Goal: Information Seeking & Learning: Learn about a topic

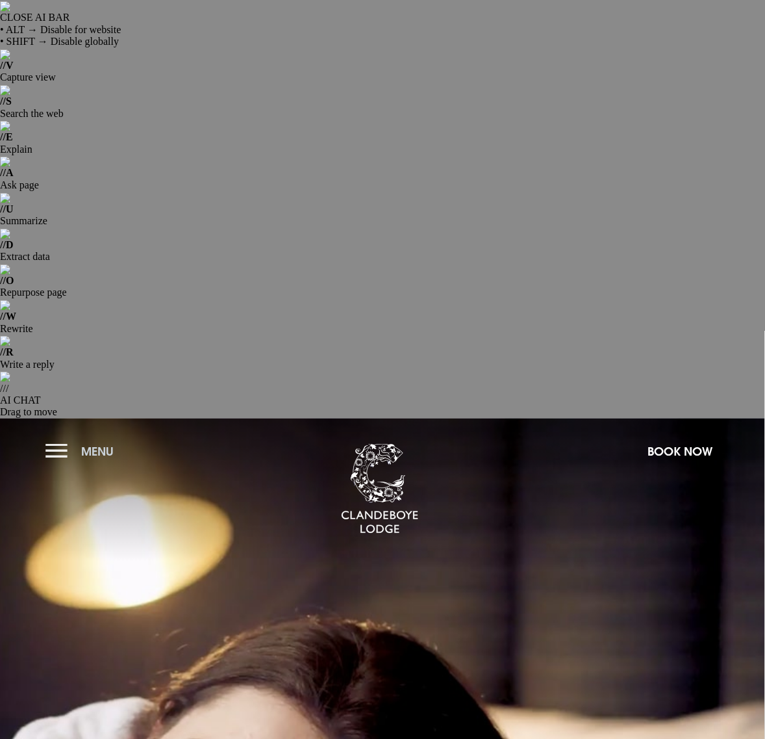
click at [60, 437] on button "Menu" at bounding box center [82, 451] width 75 height 28
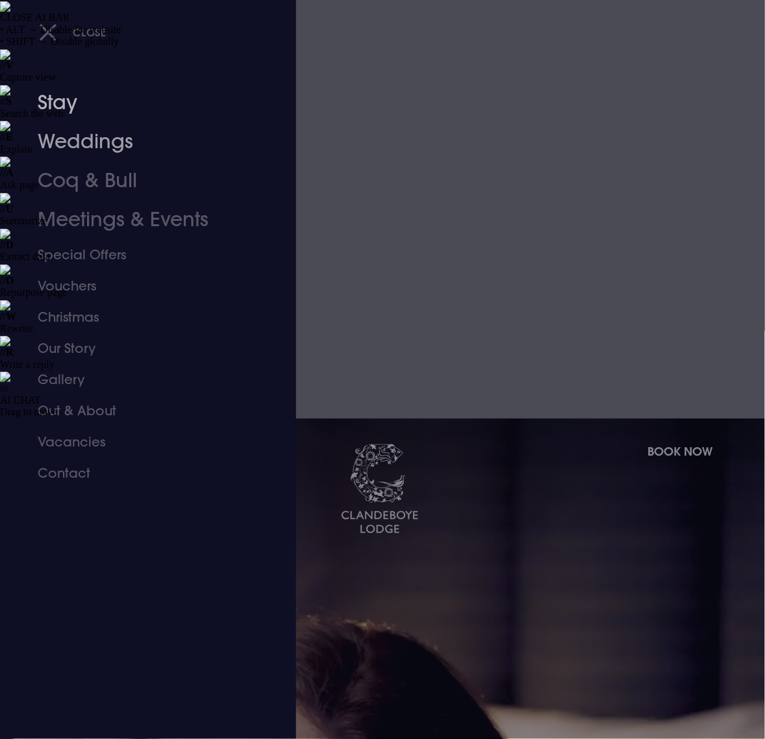
click at [60, 143] on link "Weddings" at bounding box center [139, 141] width 203 height 39
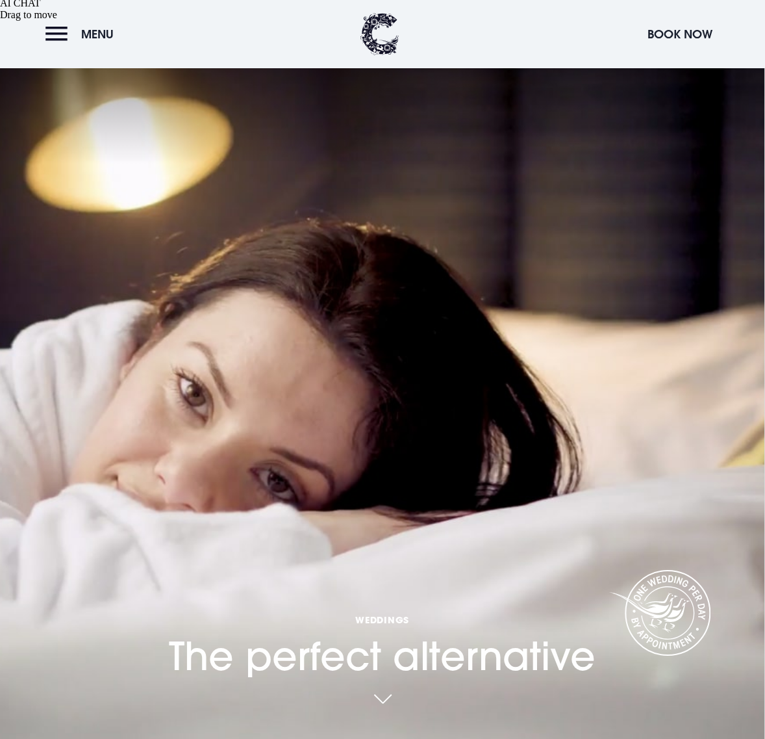
scroll to position [406, 0]
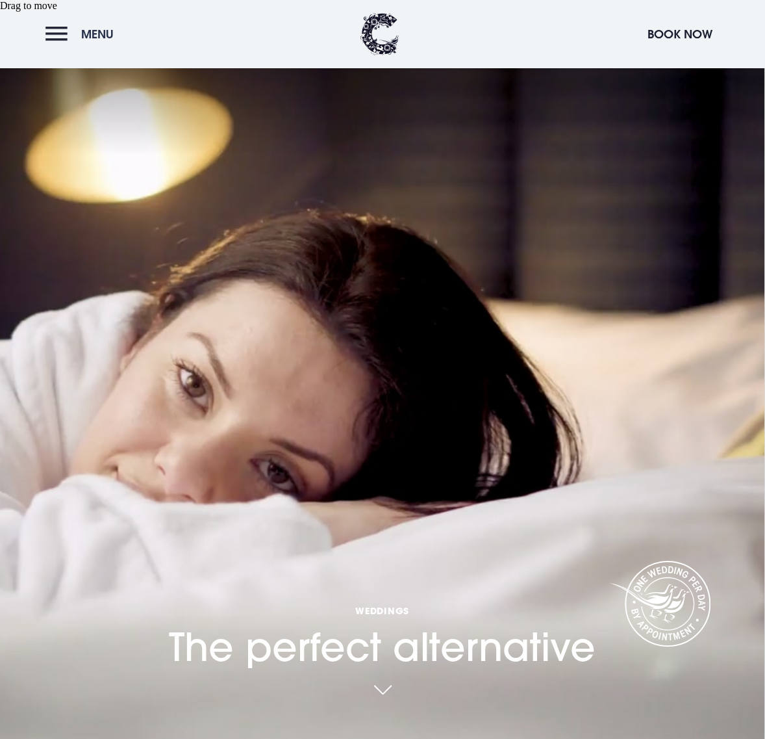
click at [53, 36] on button "Menu" at bounding box center [82, 34] width 75 height 28
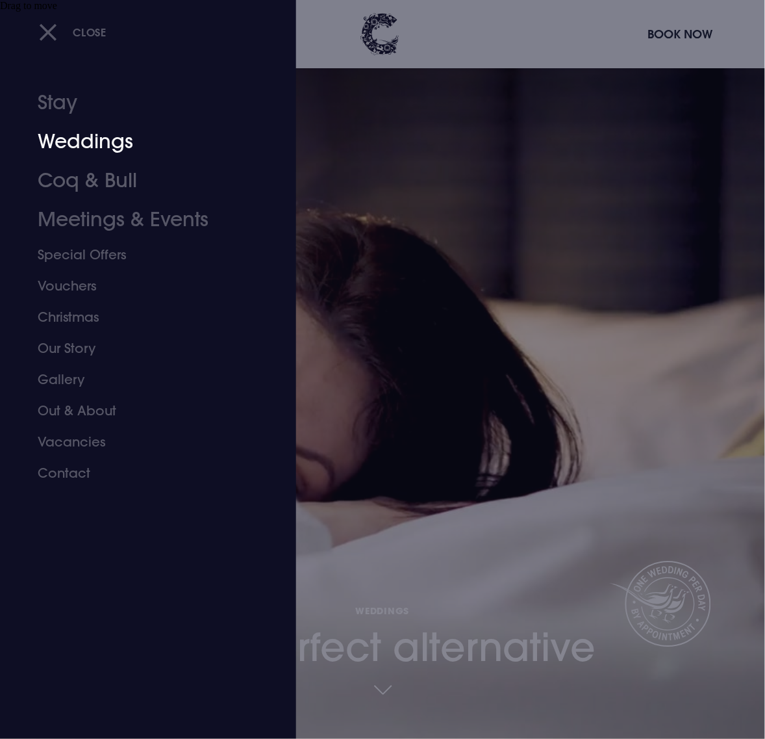
click at [90, 137] on link "Weddings" at bounding box center [139, 141] width 203 height 39
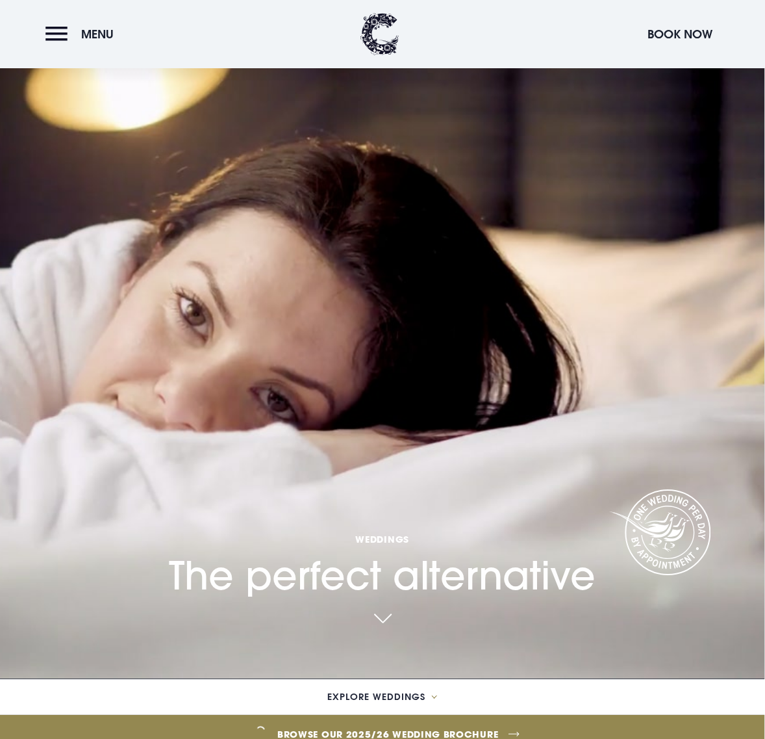
scroll to position [487, 0]
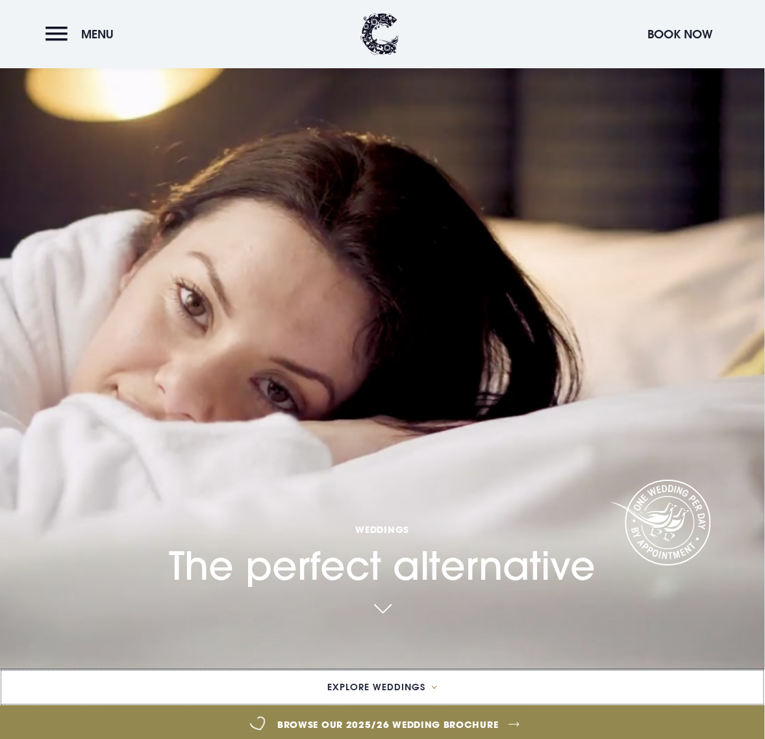
click at [426, 683] on span "Explore Weddings" at bounding box center [377, 687] width 98 height 9
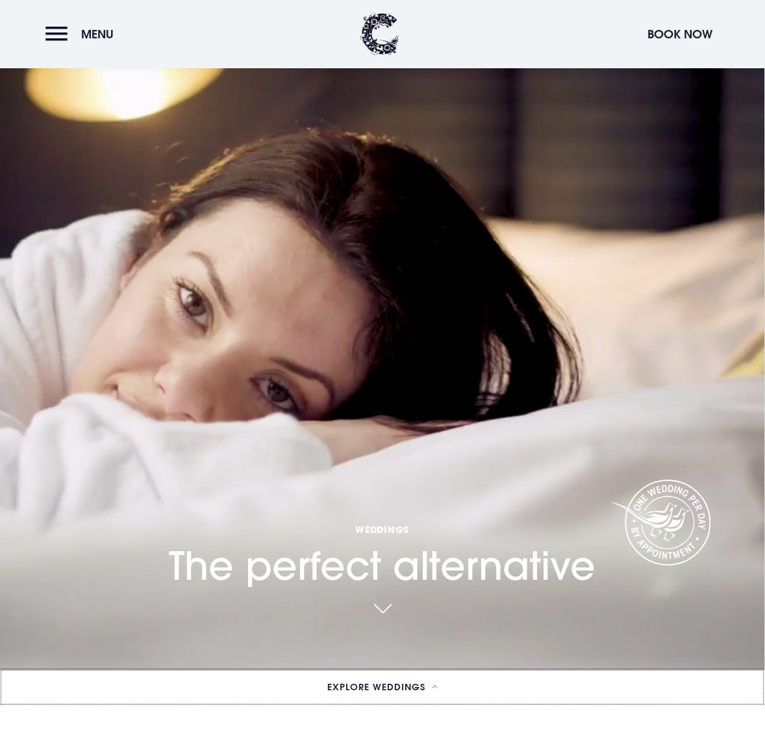
click at [426, 683] on span "Explore Weddings" at bounding box center [377, 687] width 98 height 9
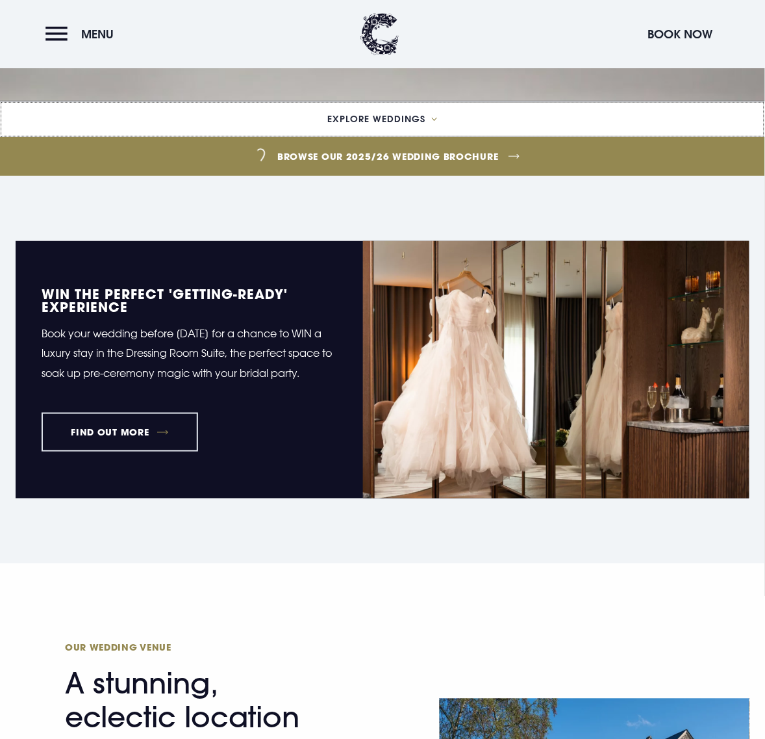
scroll to position [812, 0]
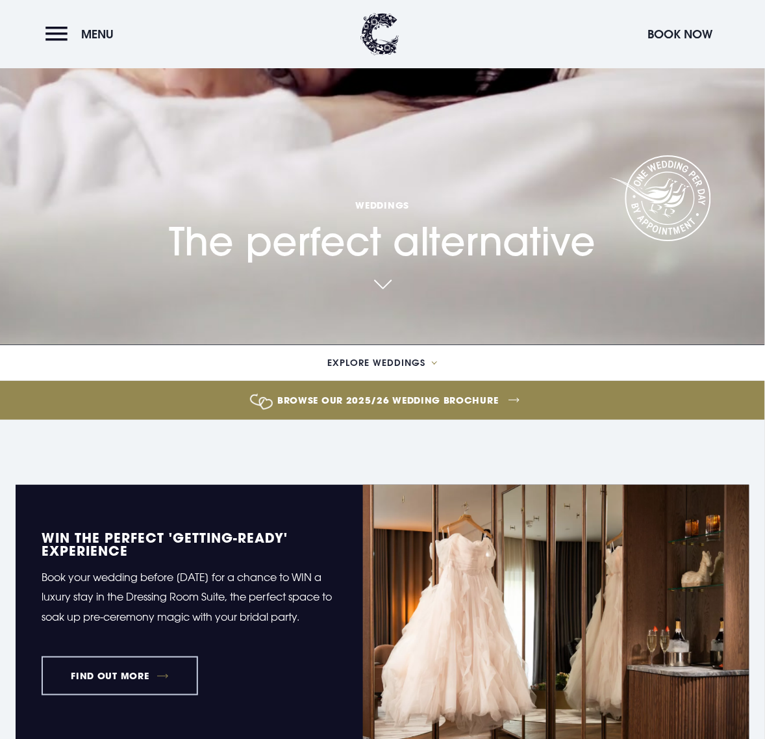
click at [155, 656] on link "FIND OUT MORE" at bounding box center [120, 675] width 157 height 39
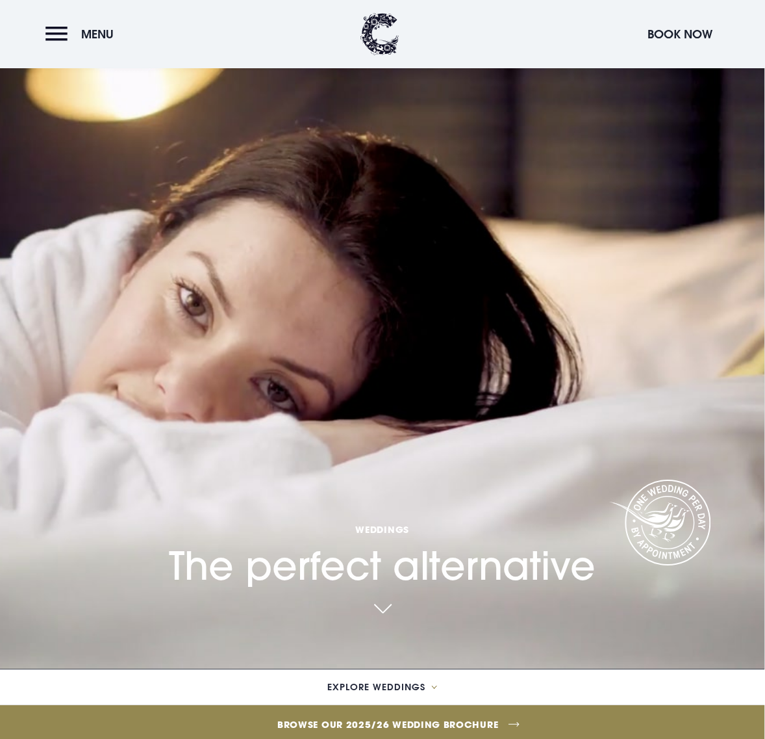
scroll to position [244, 0]
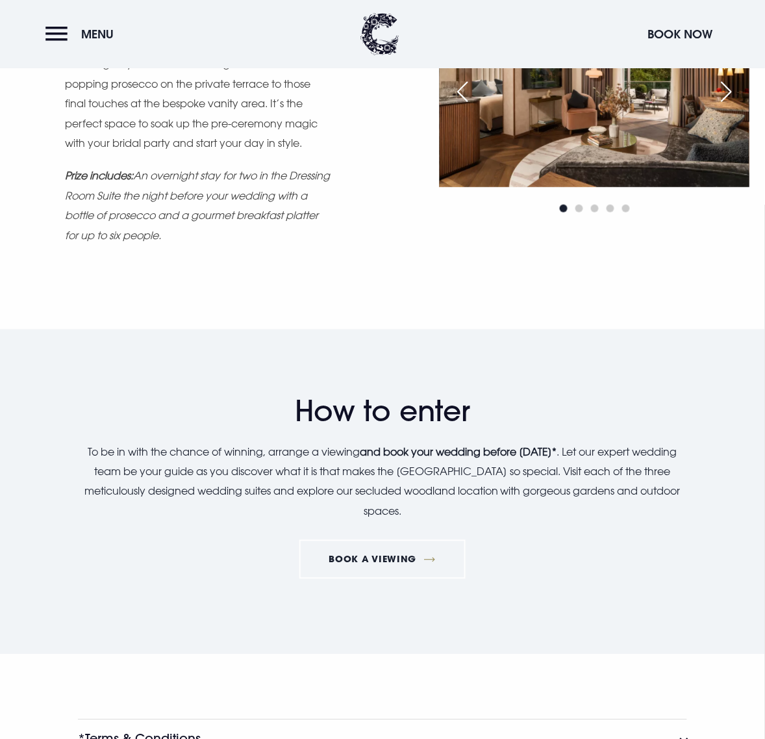
scroll to position [1300, 0]
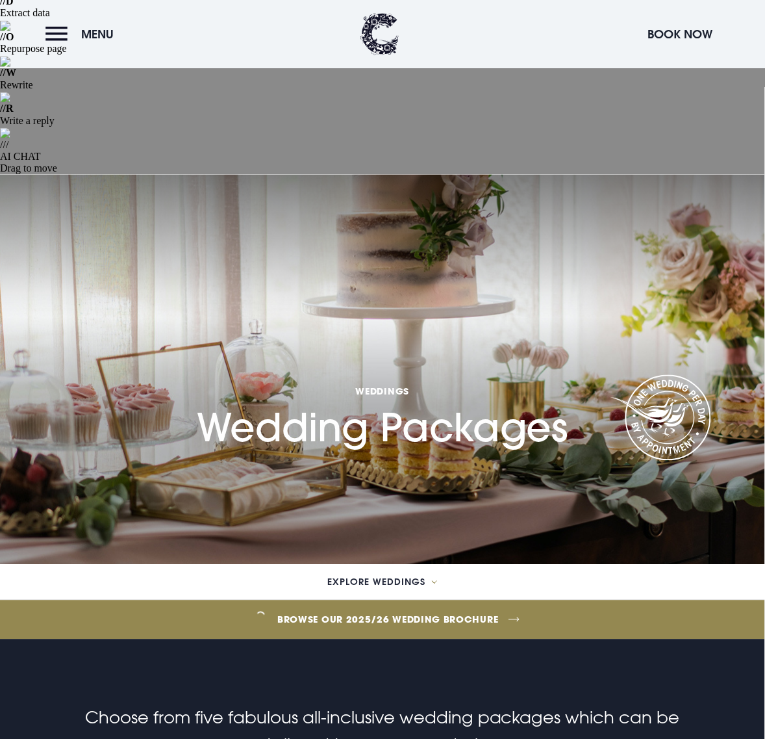
scroll to position [569, 0]
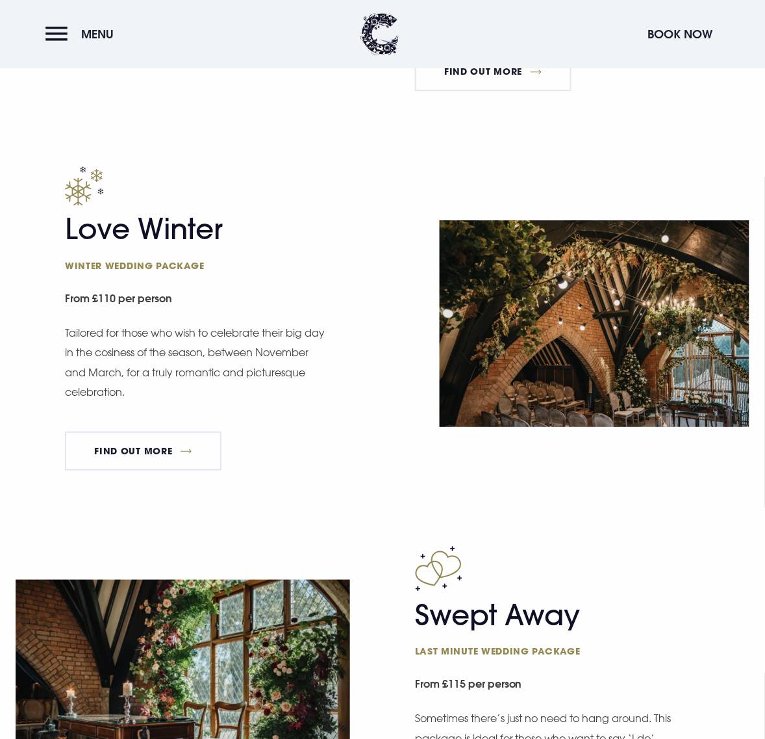
scroll to position [2112, 0]
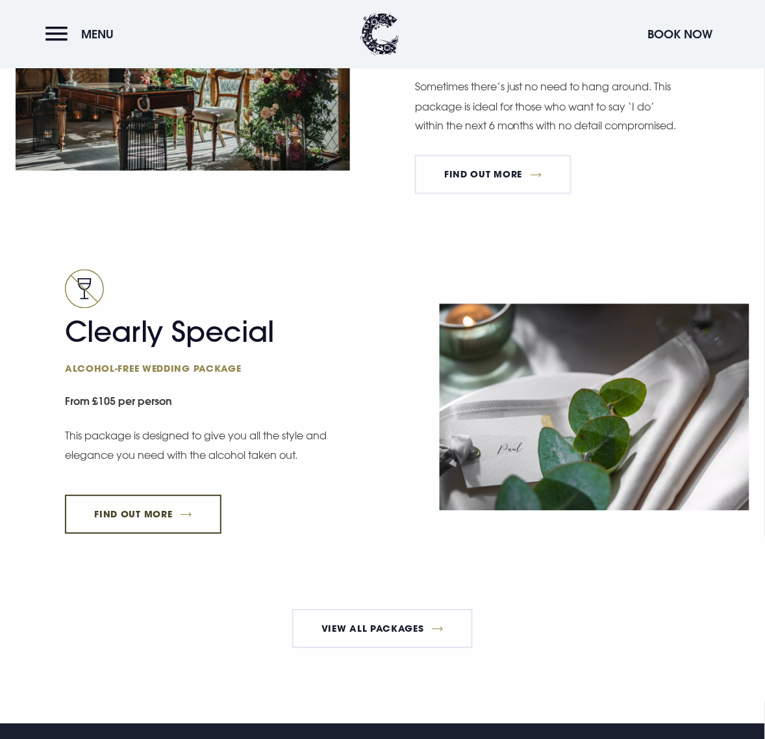
scroll to position [2356, 0]
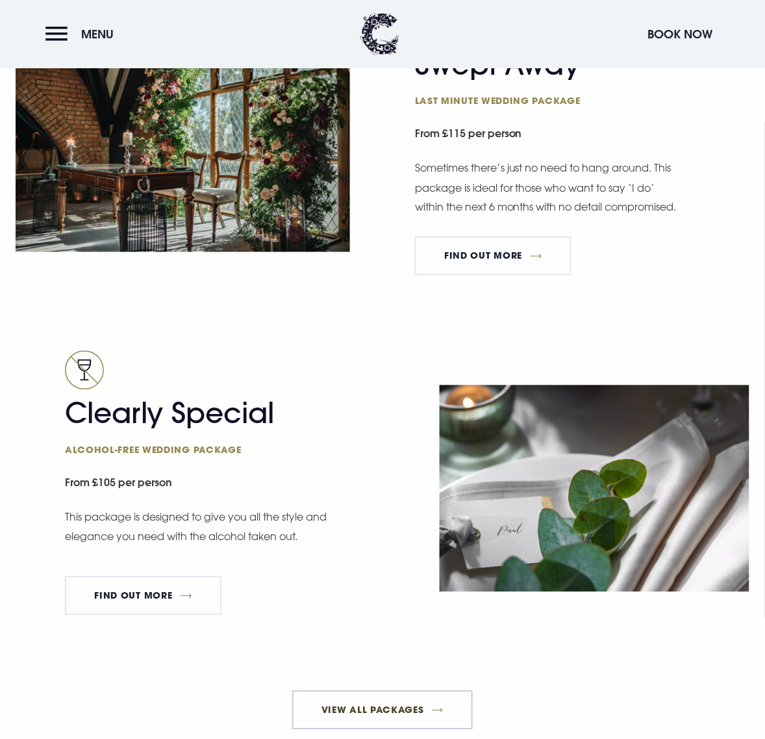
click at [375, 691] on link "View All Packages" at bounding box center [382, 710] width 181 height 39
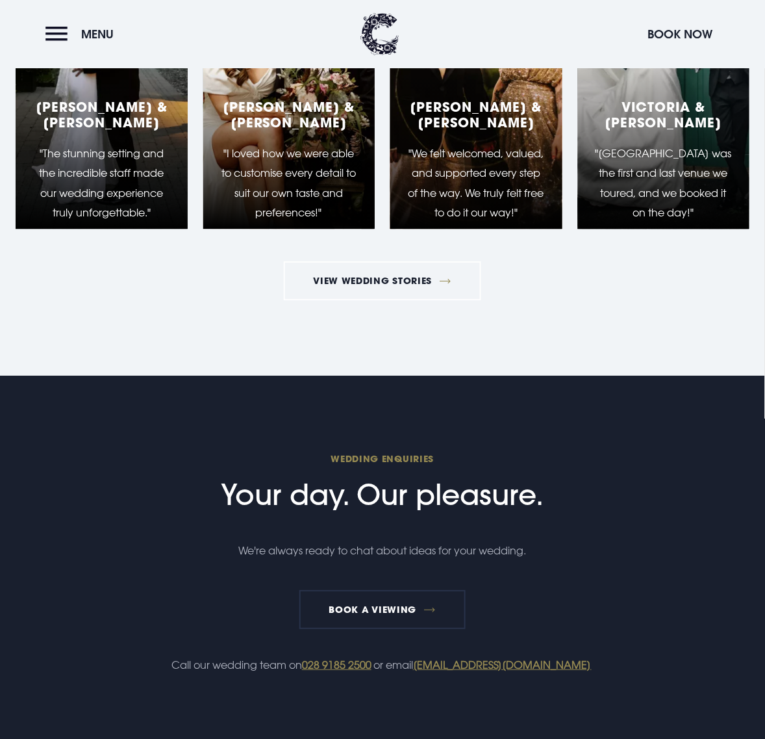
scroll to position [3807, 0]
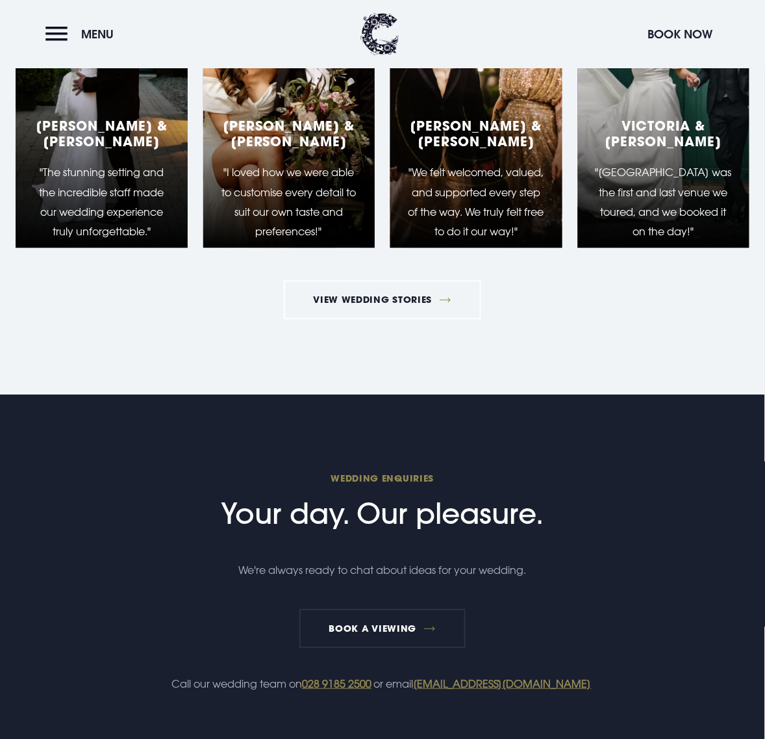
scroll to position [2681, 0]
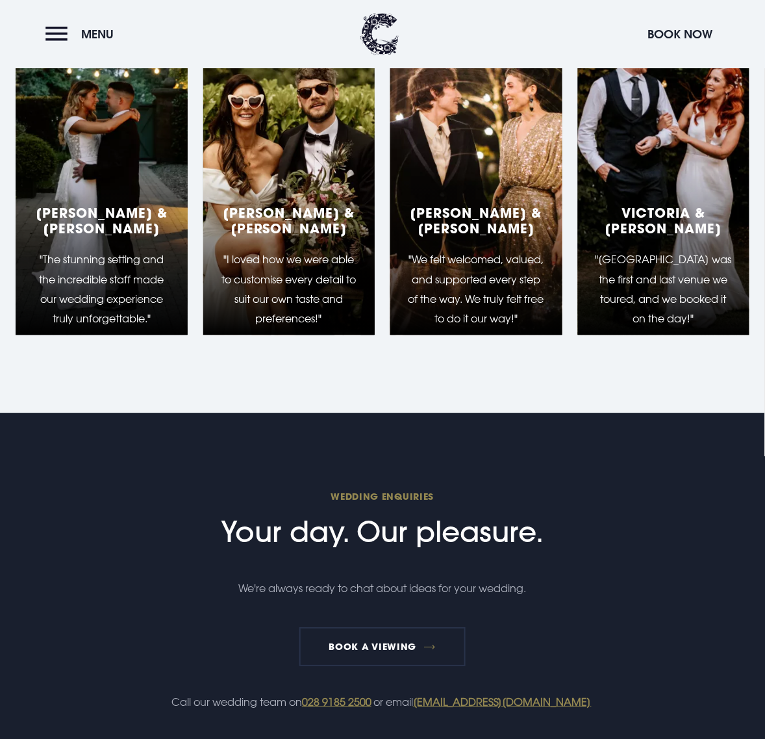
scroll to position [2637, 0]
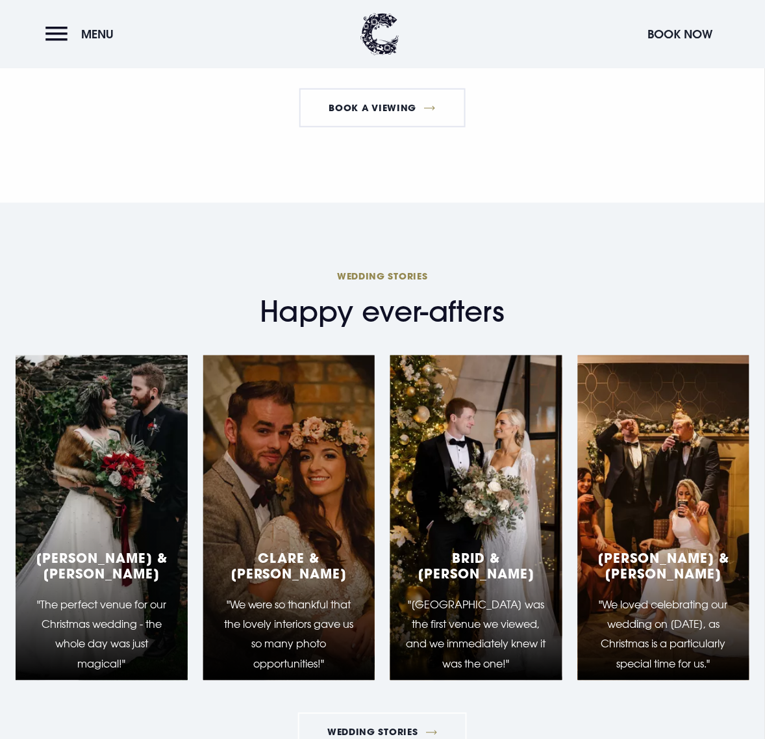
scroll to position [2193, 0]
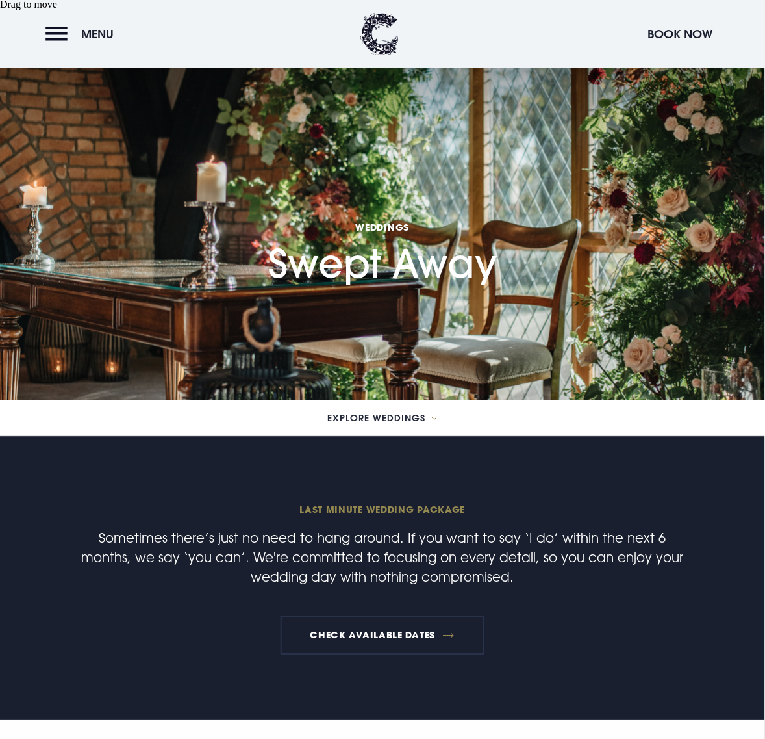
scroll to position [325, 0]
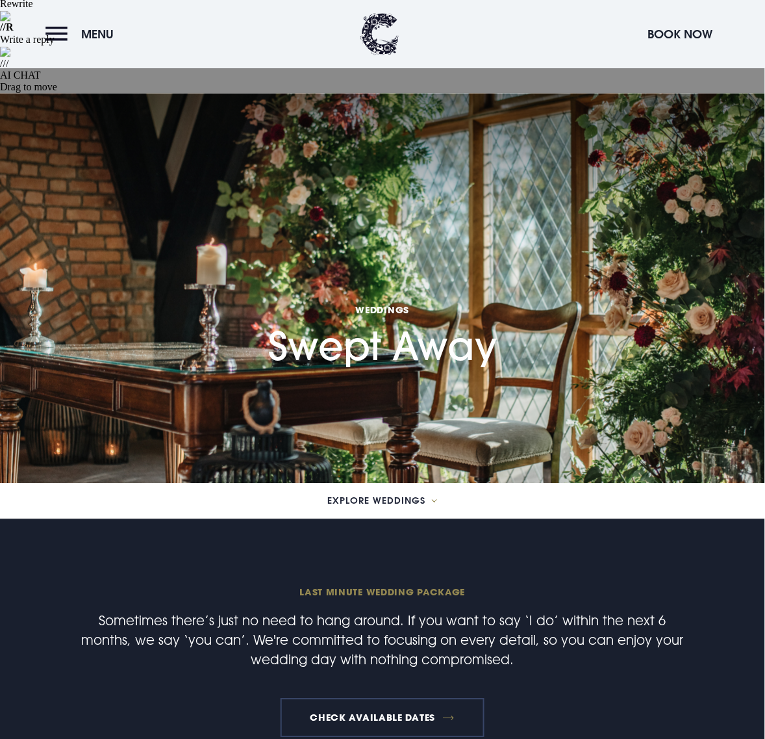
click at [357, 699] on link "Check available dates" at bounding box center [382, 718] width 203 height 39
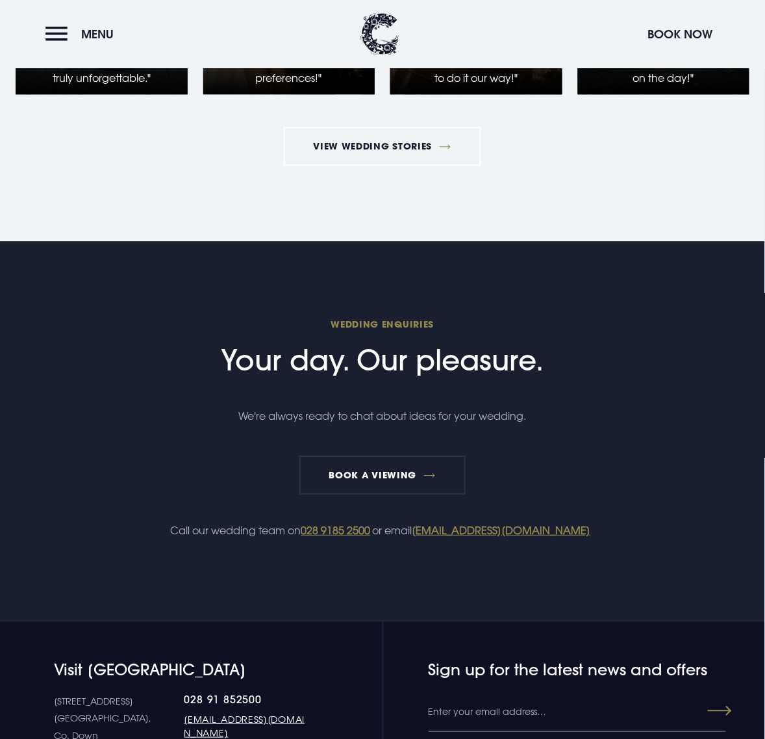
scroll to position [2599, 0]
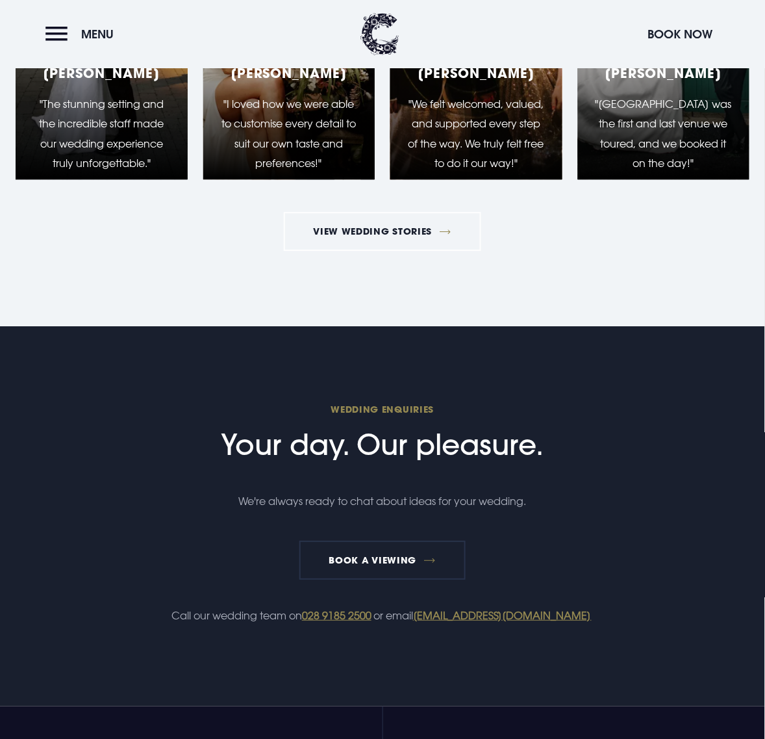
scroll to position [2720, 0]
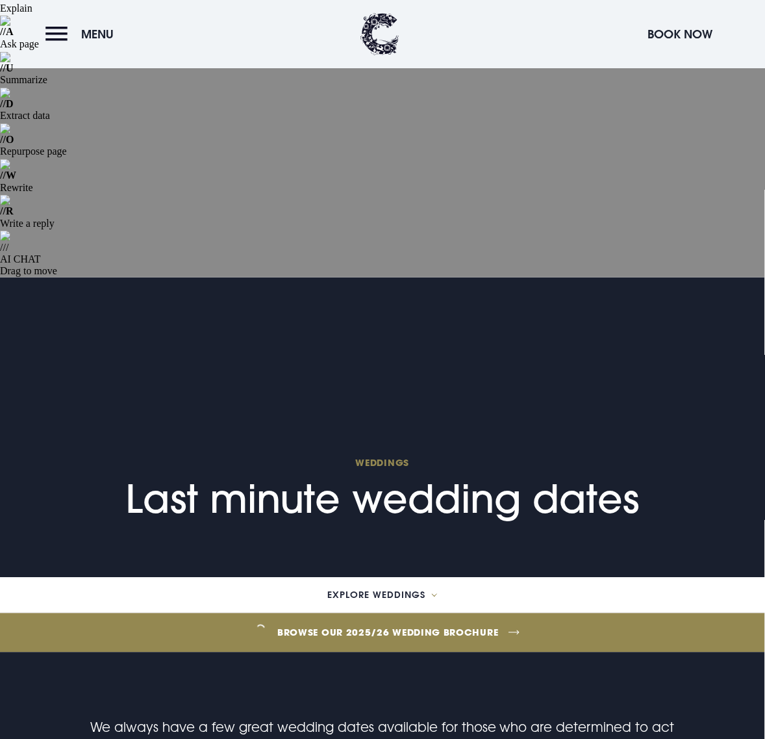
scroll to position [162, 0]
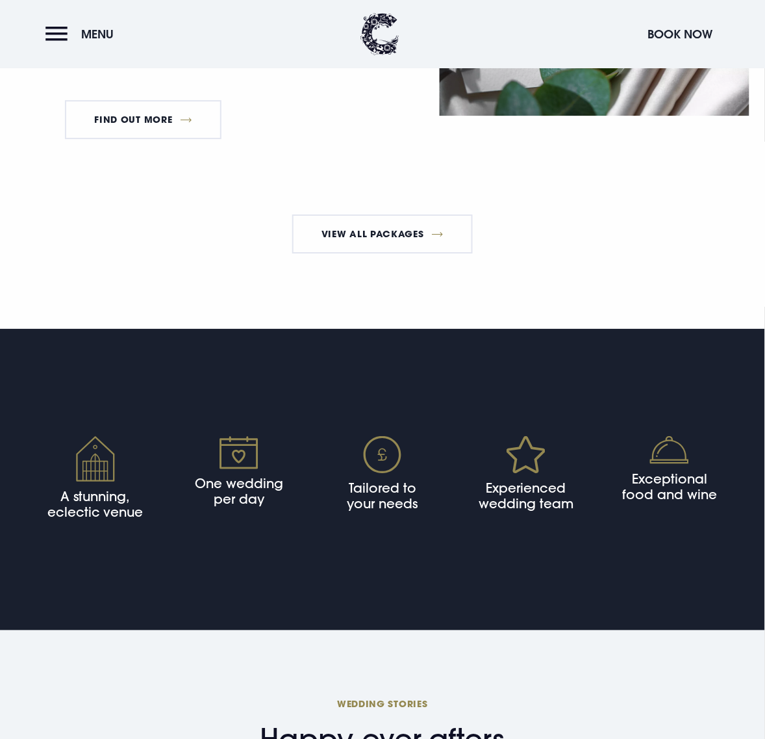
scroll to position [2507, 0]
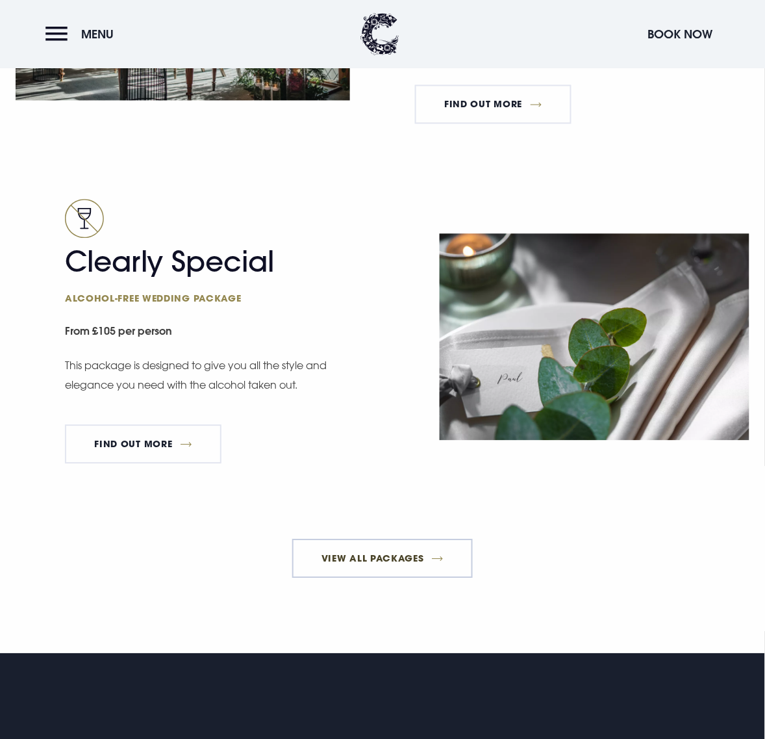
click at [428, 539] on link "View All Packages" at bounding box center [382, 558] width 181 height 39
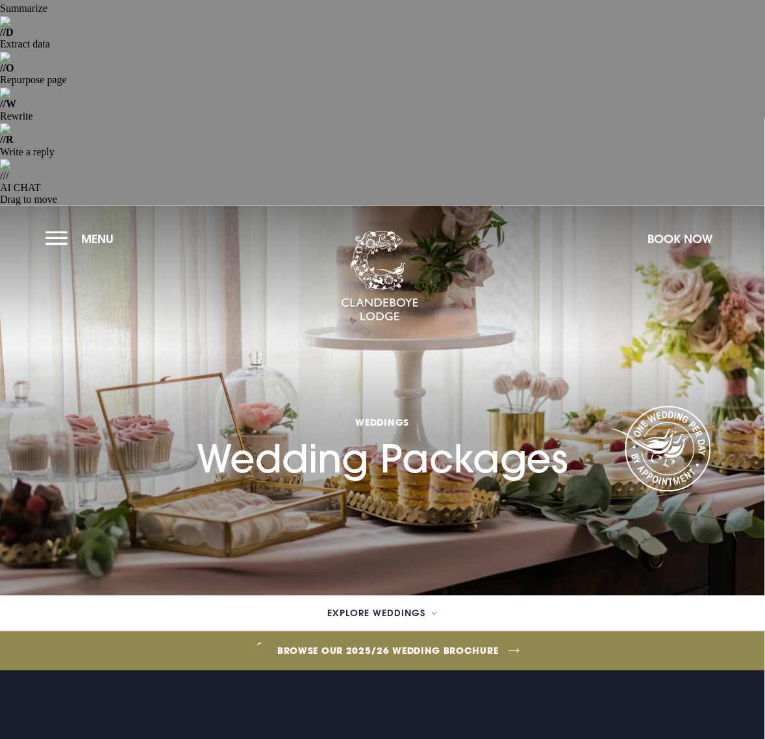
scroll to position [0, 0]
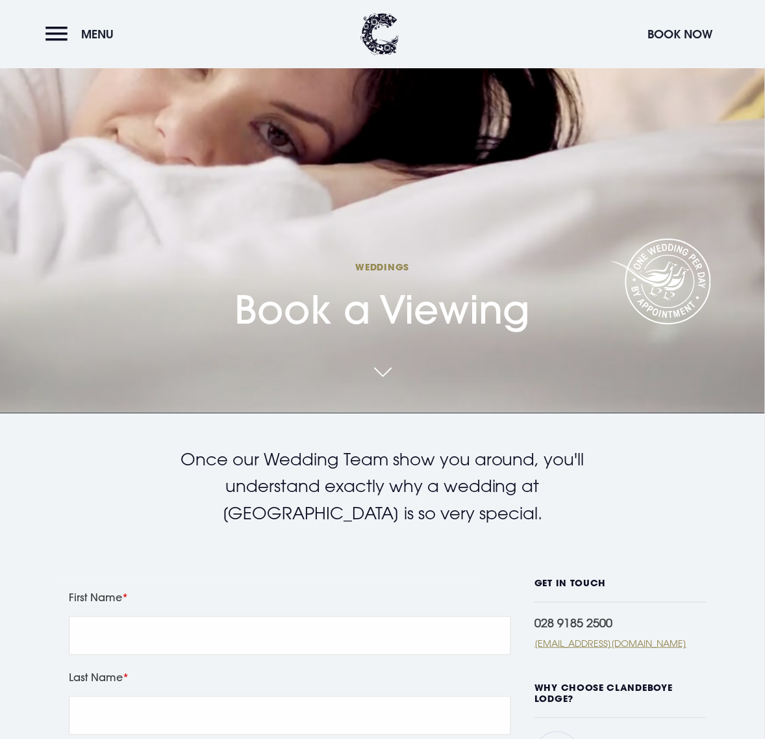
scroll to position [812, 0]
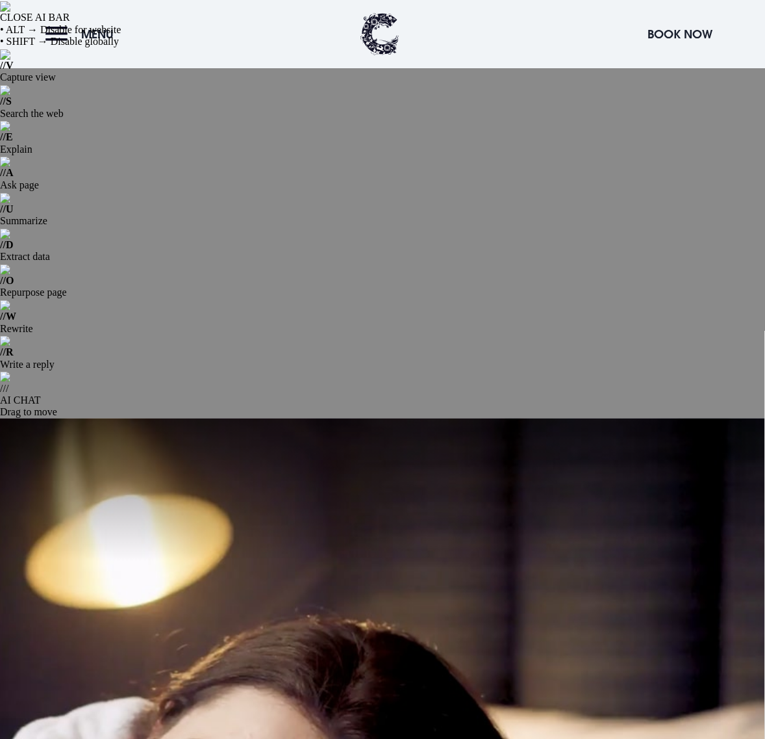
scroll to position [325, 0]
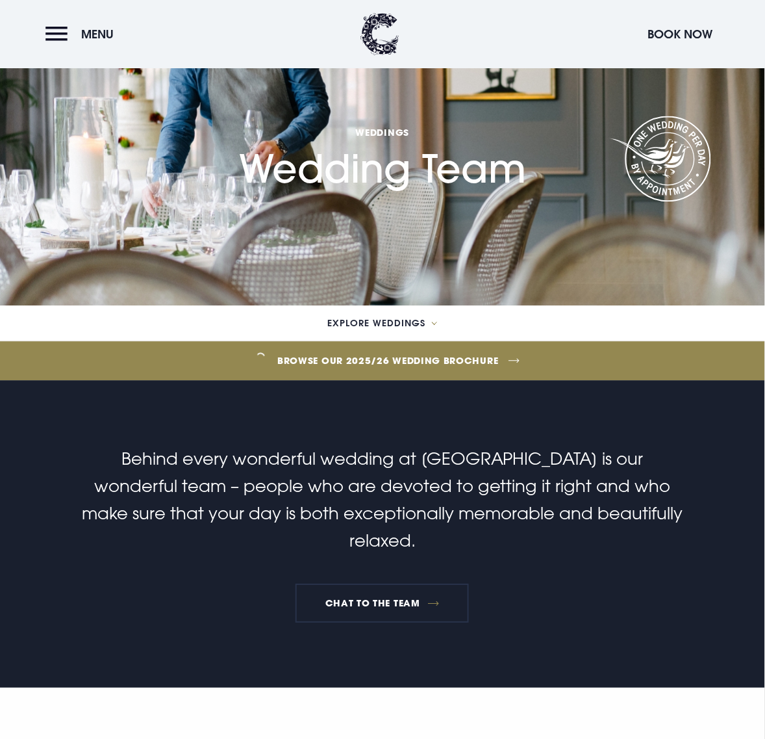
scroll to position [569, 0]
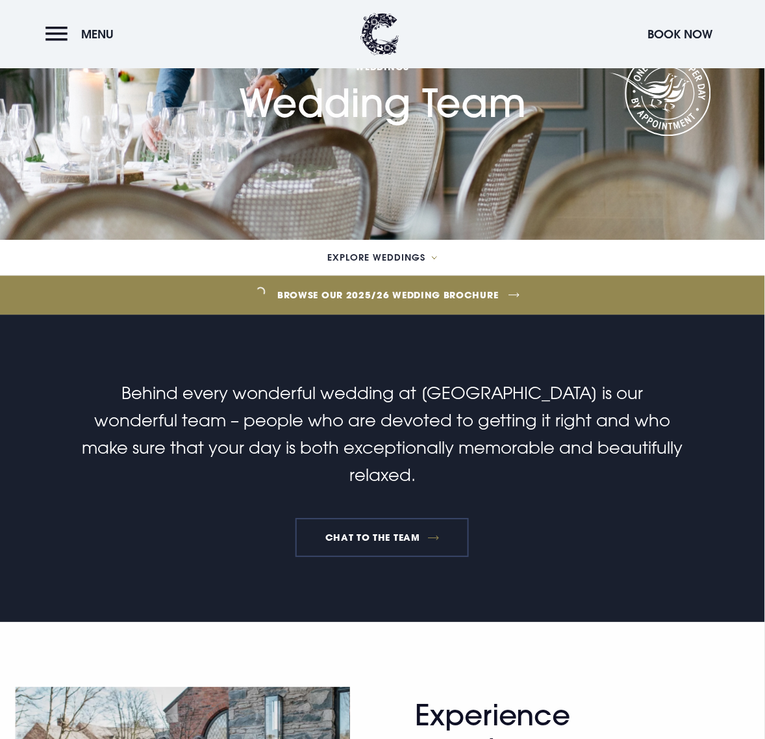
click at [349, 518] on link "Chat to the team" at bounding box center [383, 537] width 174 height 39
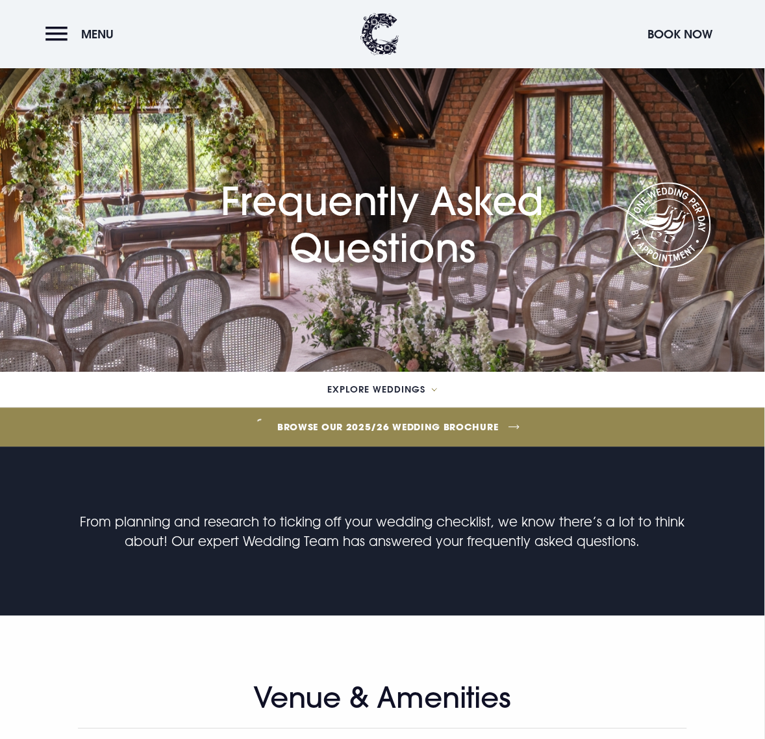
scroll to position [325, 0]
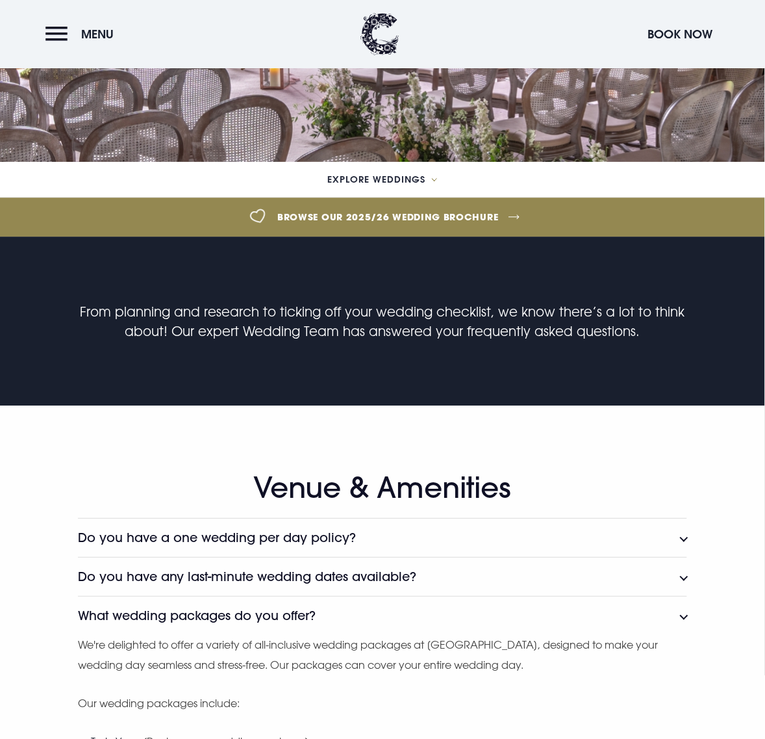
scroll to position [650, 0]
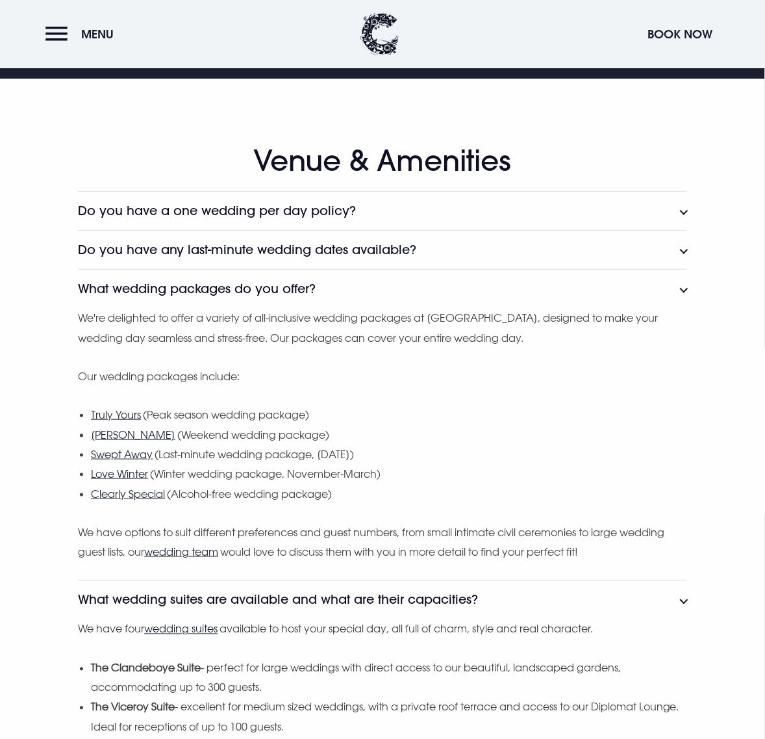
scroll to position [975, 0]
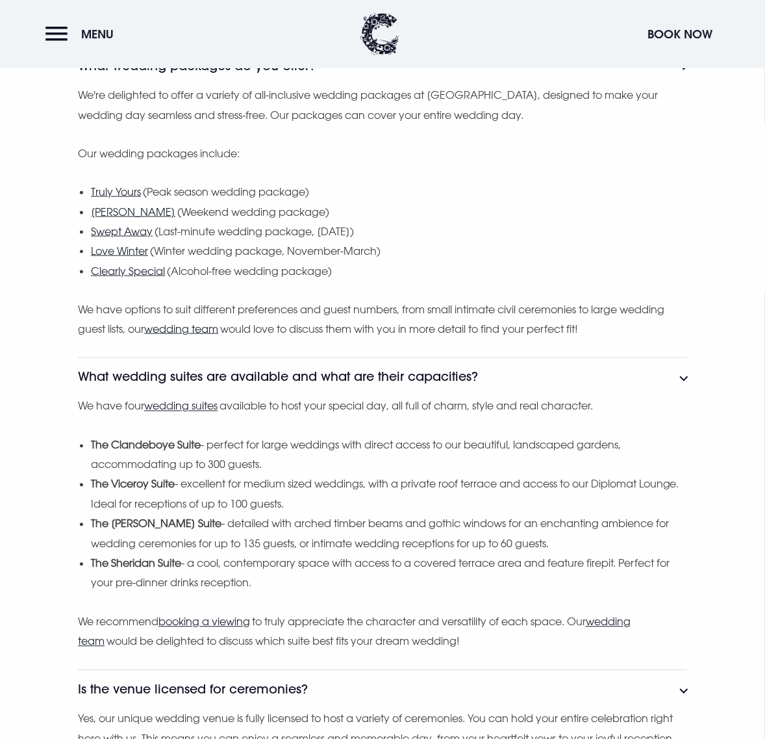
scroll to position [1218, 0]
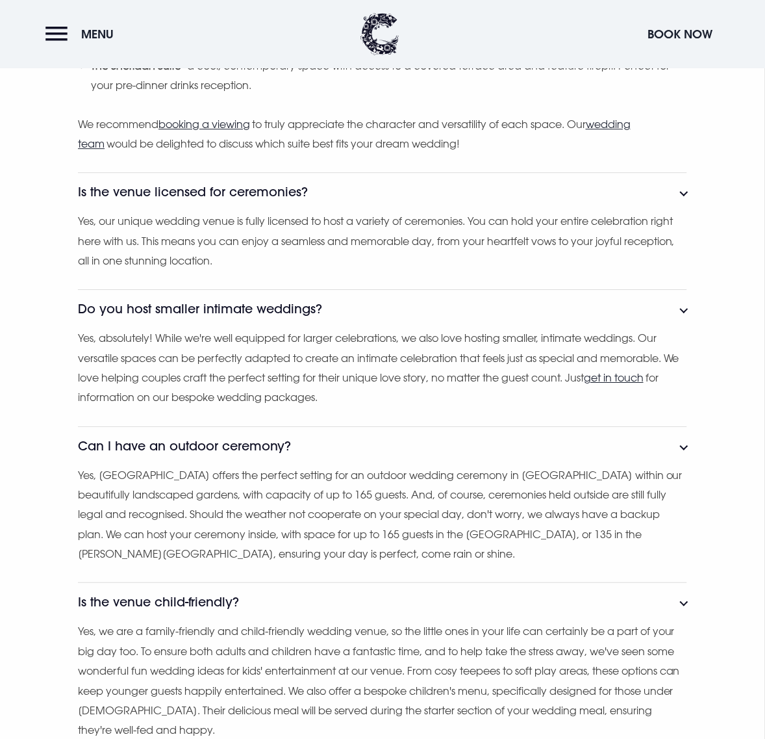
scroll to position [1706, 0]
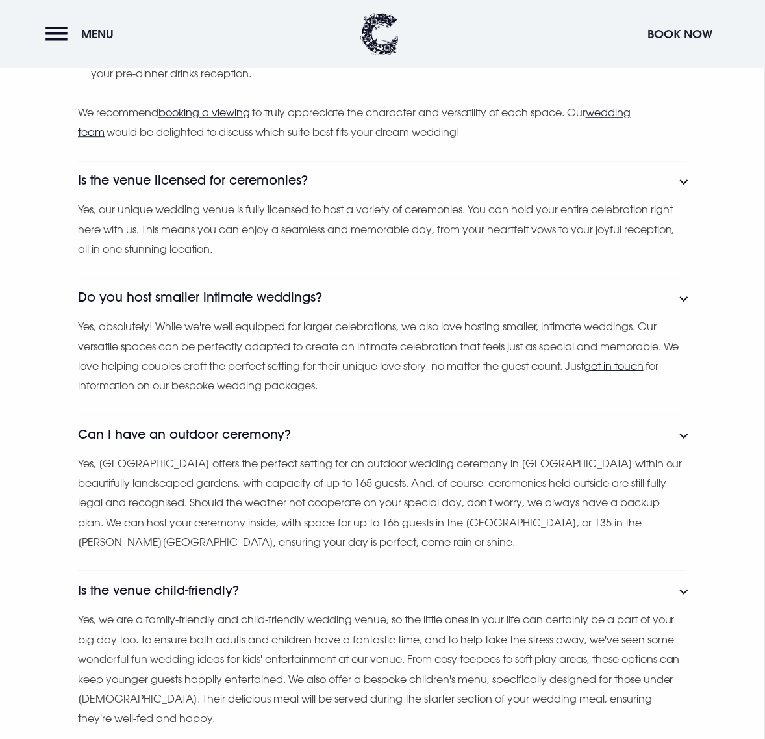
click at [160, 494] on section "Do you have a one wedding per day policy? Yes, our One Wedding Per Day promise …" at bounding box center [382, 203] width 765 height 1489
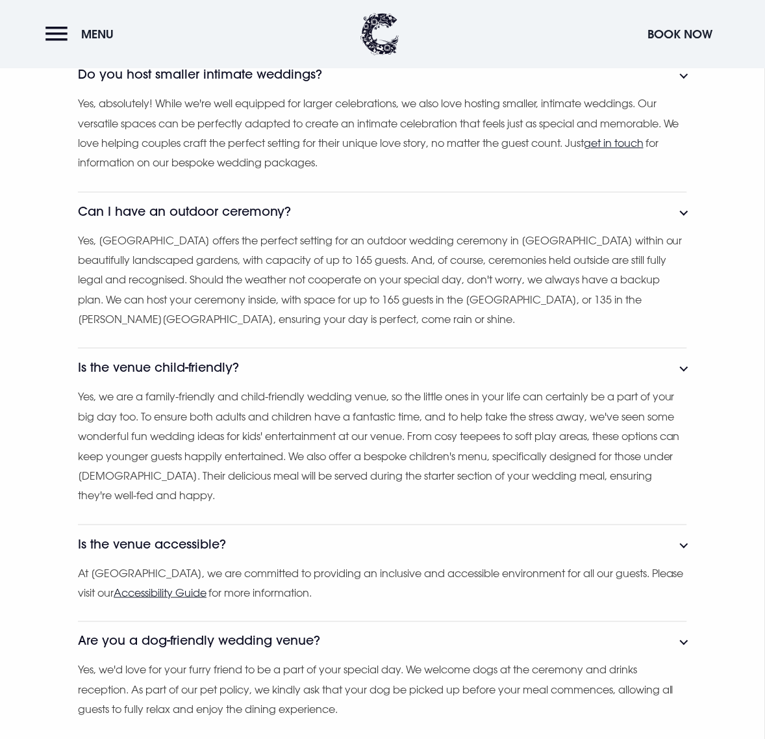
scroll to position [1949, 0]
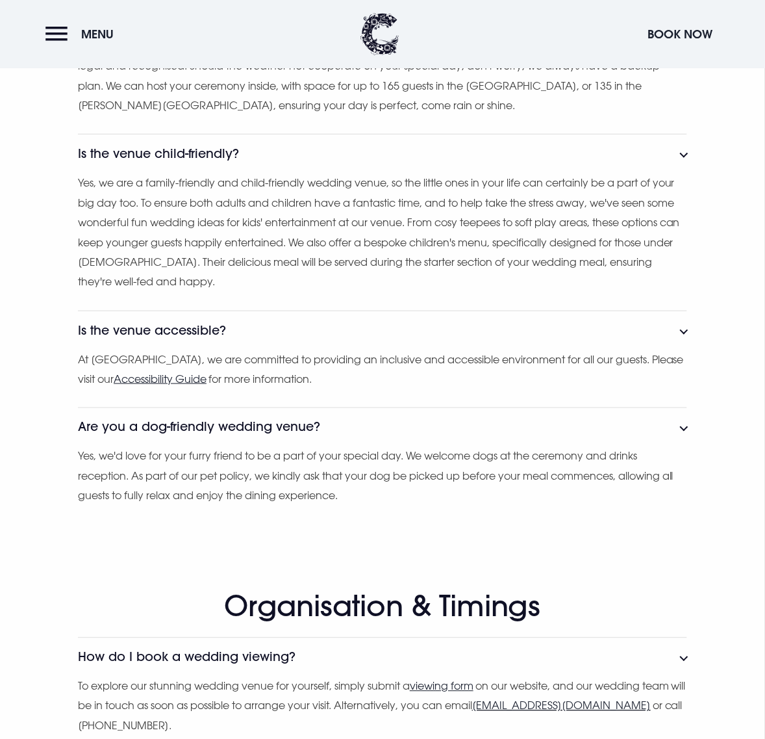
scroll to position [2193, 0]
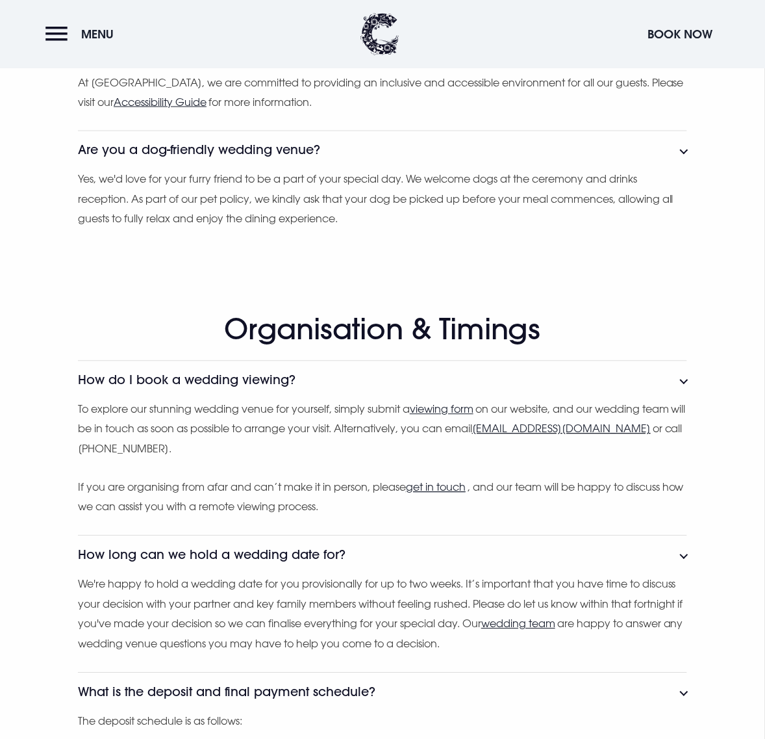
scroll to position [2437, 0]
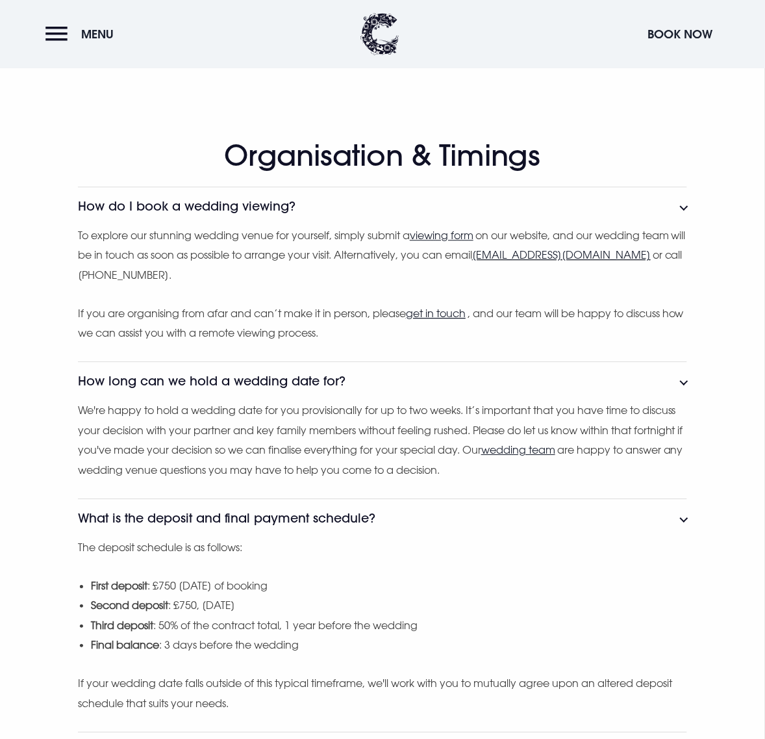
scroll to position [2599, 0]
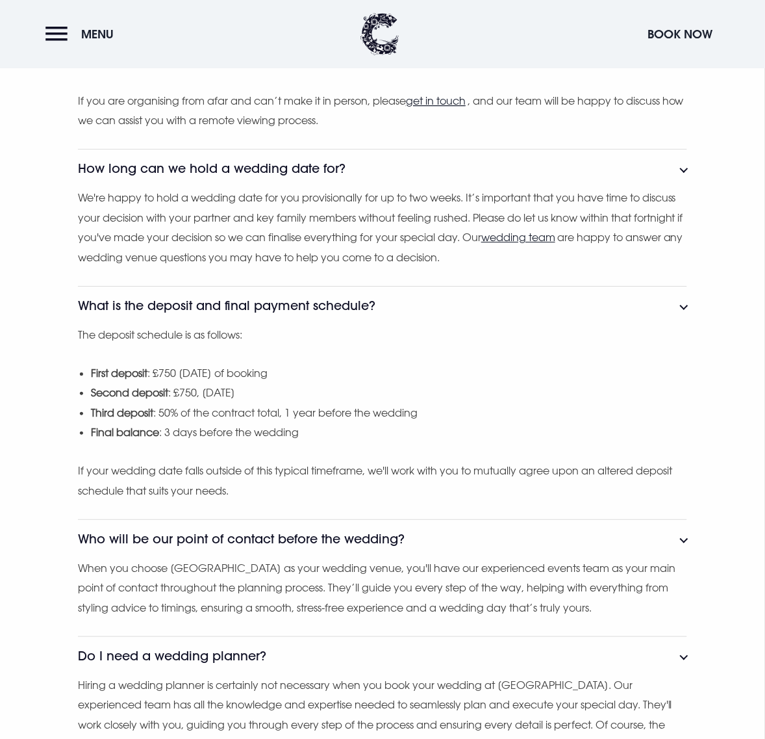
scroll to position [2843, 0]
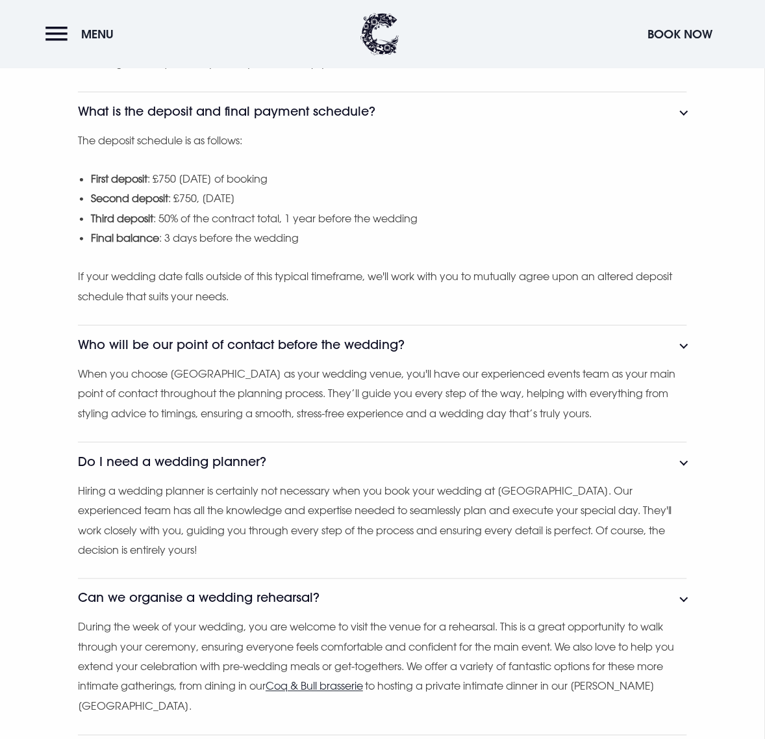
scroll to position [3005, 0]
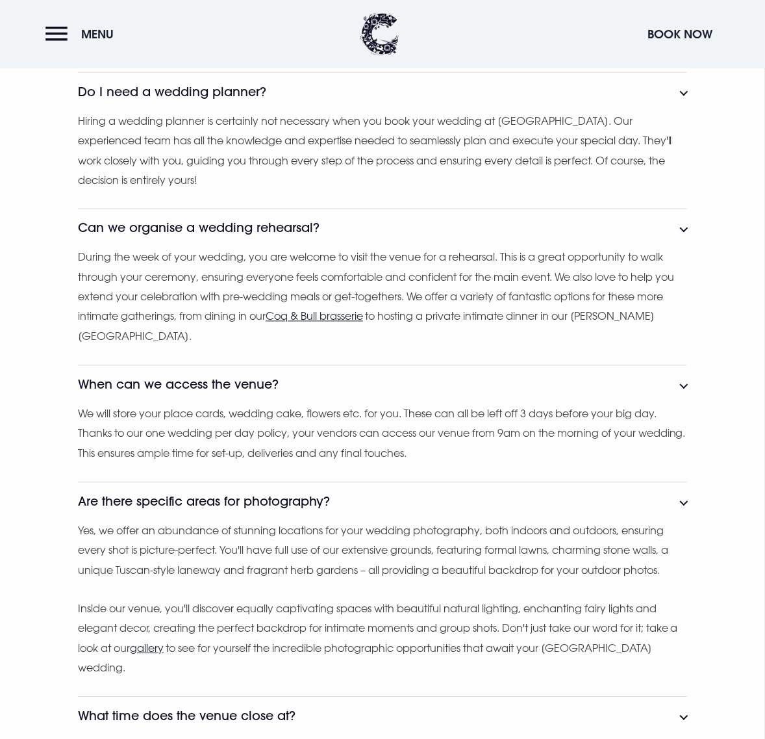
scroll to position [3412, 0]
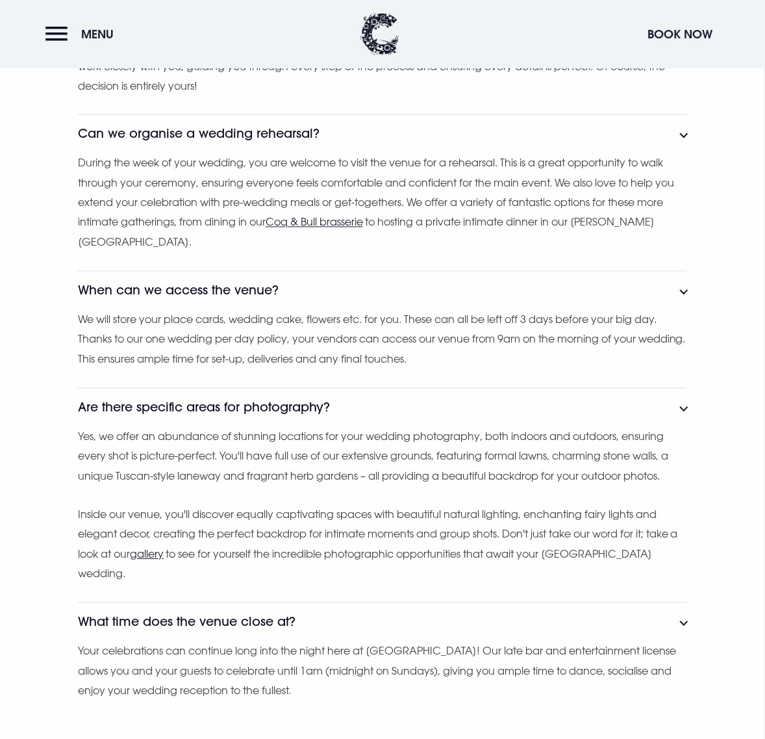
scroll to position [3493, 0]
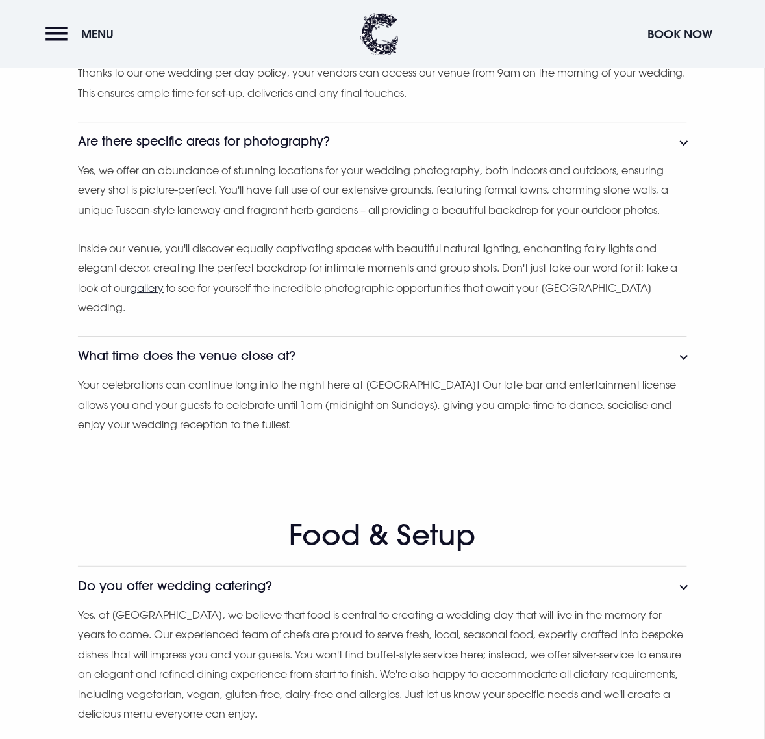
scroll to position [3737, 0]
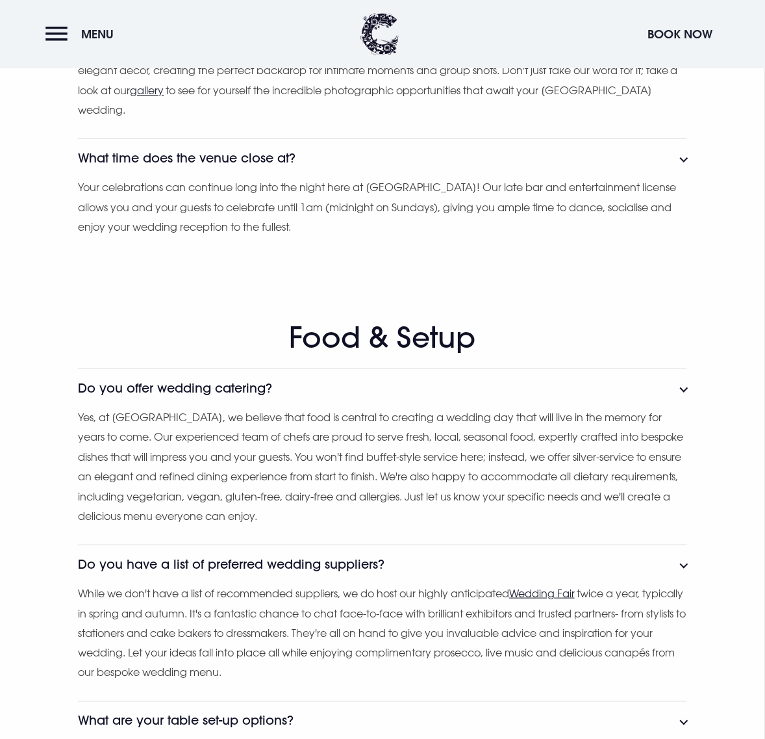
scroll to position [3980, 0]
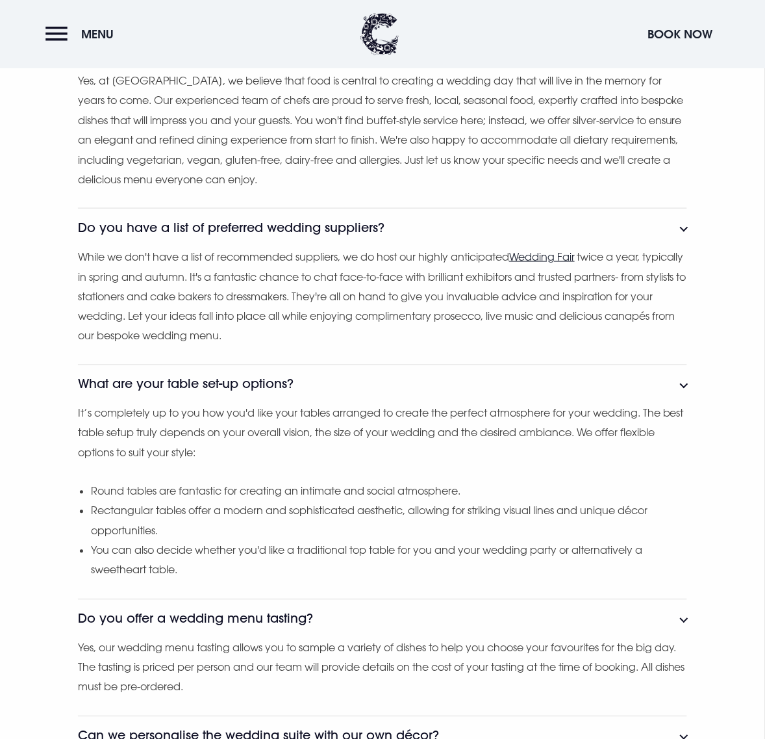
scroll to position [4305, 0]
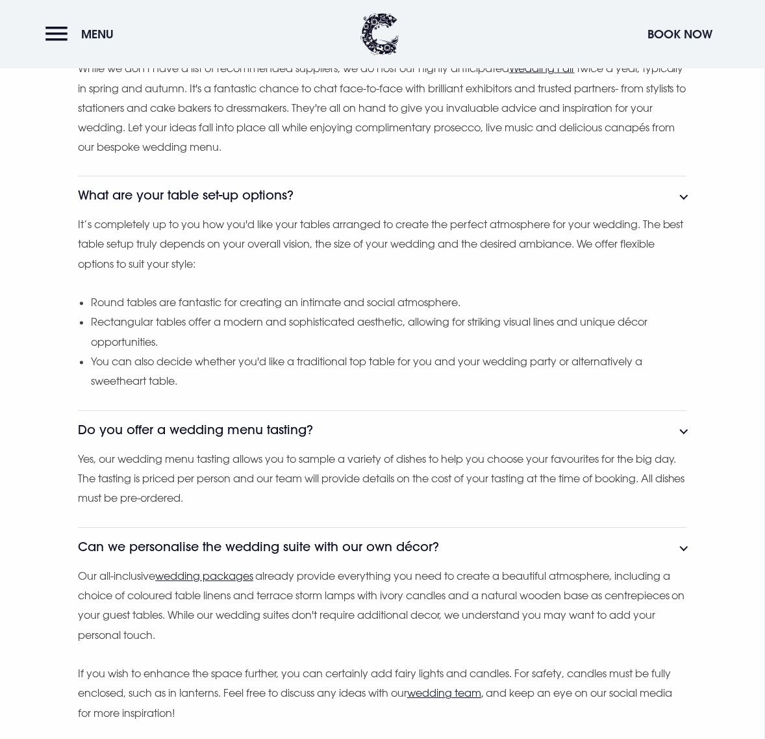
scroll to position [4549, 0]
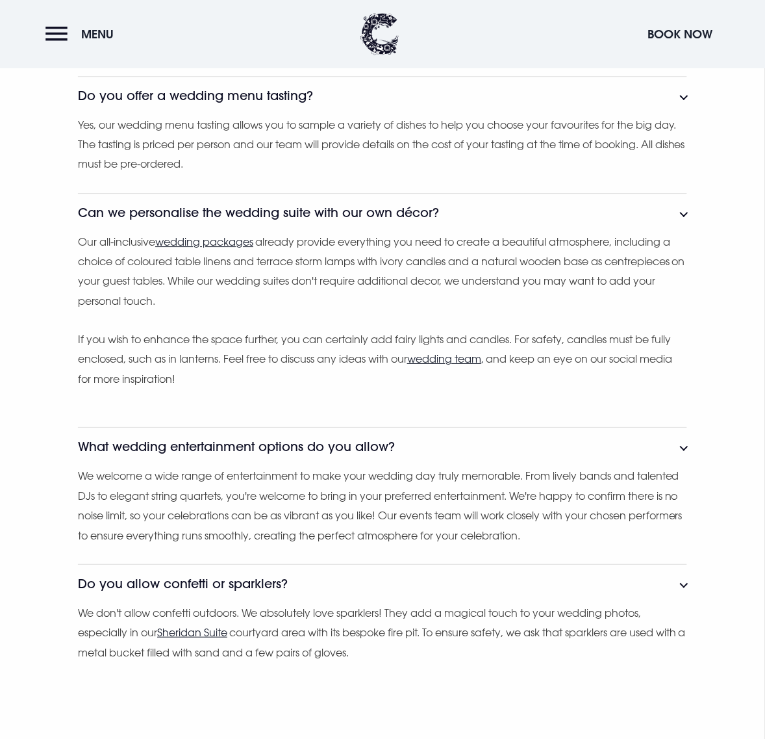
scroll to position [4792, 0]
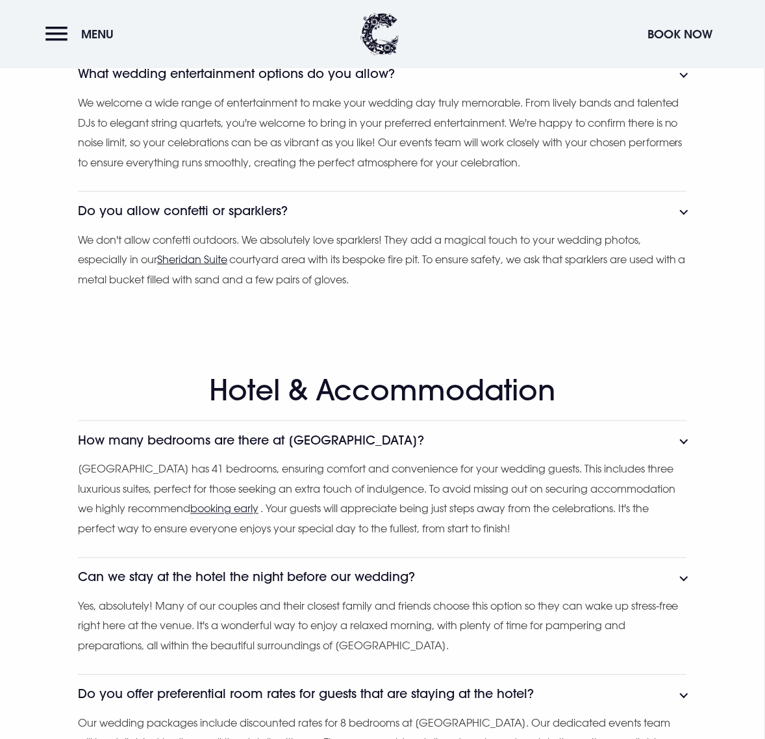
scroll to position [5199, 0]
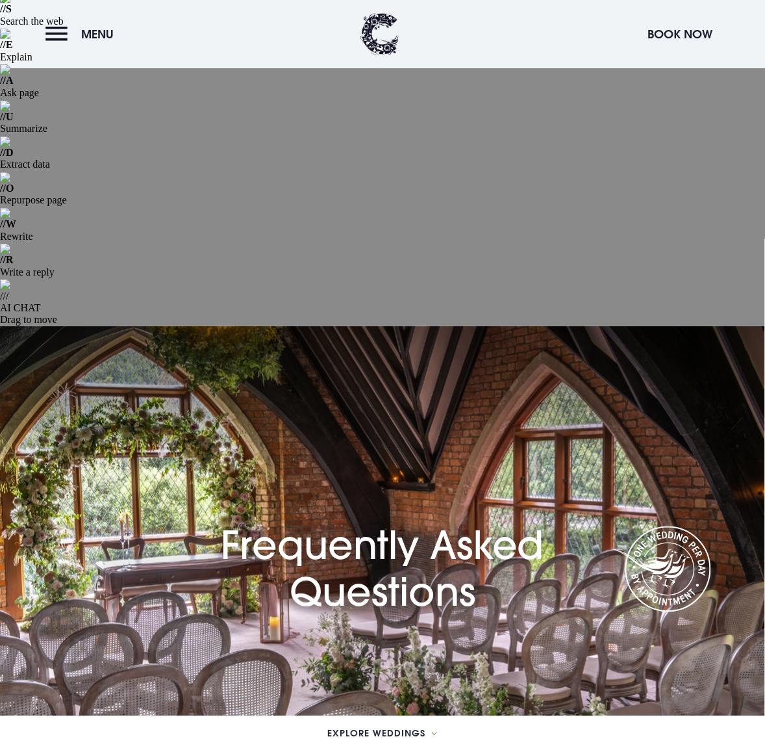
scroll to position [0, 0]
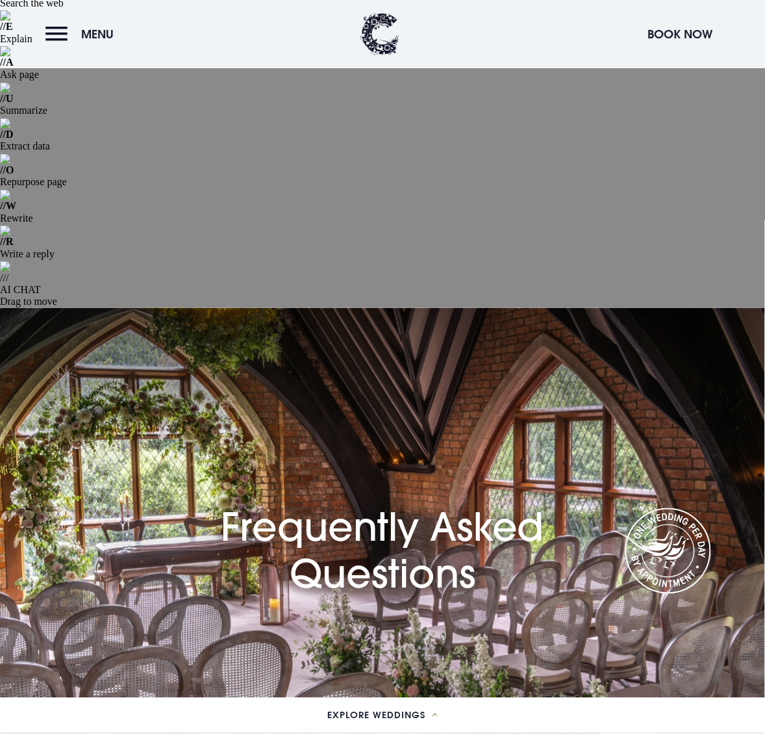
scroll to position [81, 0]
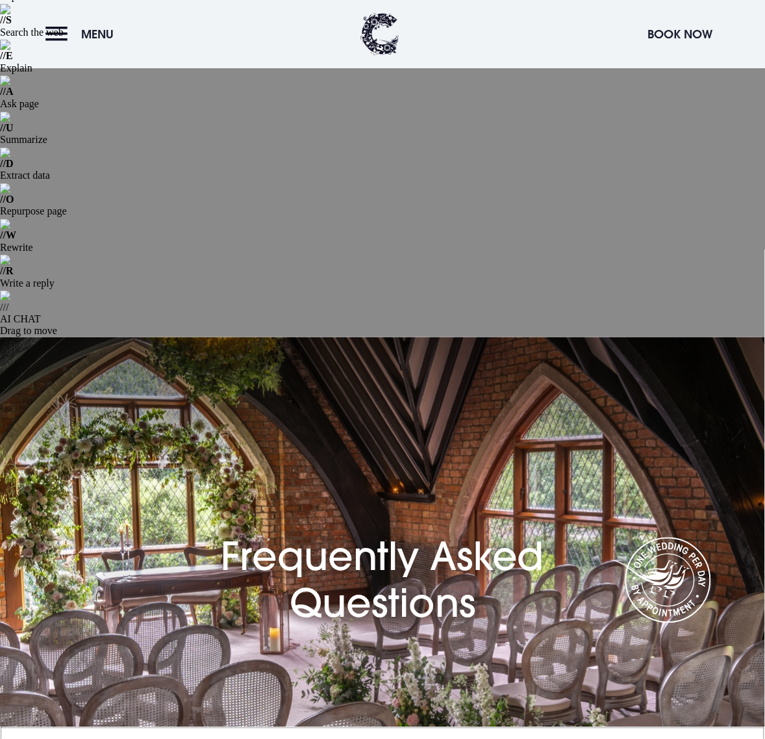
click at [421, 738] on span "Explore Weddings" at bounding box center [377, 744] width 98 height 9
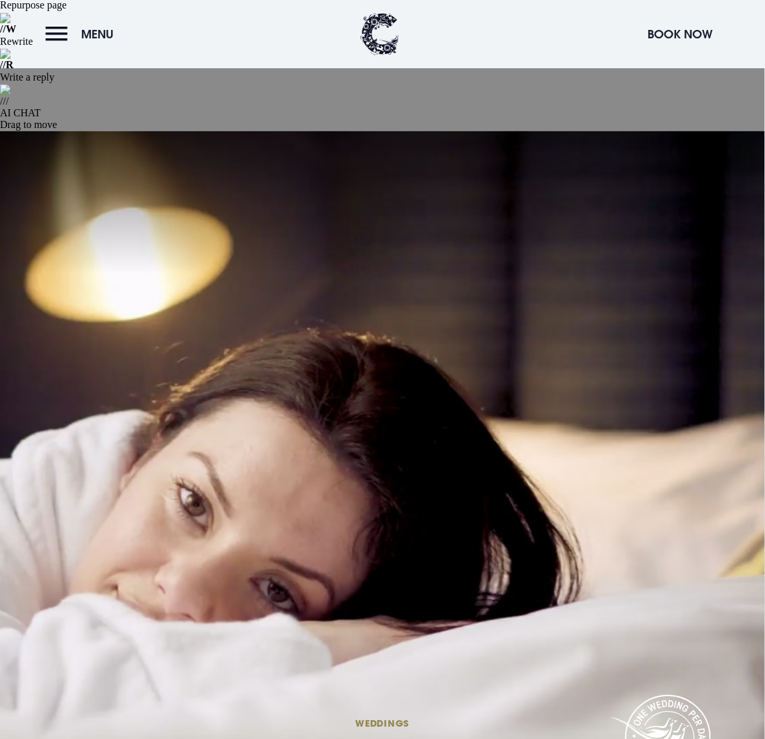
scroll to position [325, 0]
